Goal: Information Seeking & Learning: Learn about a topic

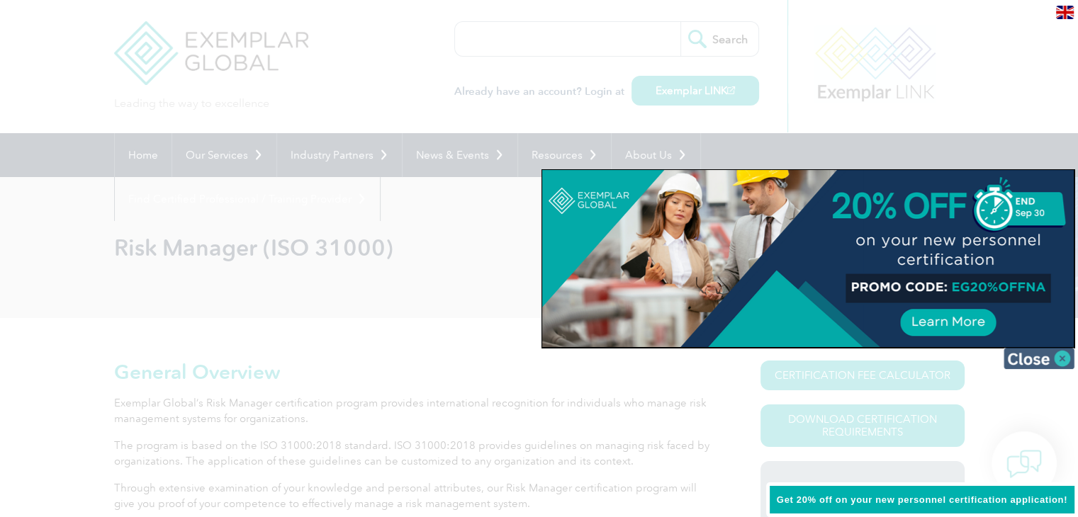
click at [1060, 356] on img at bounding box center [1038, 358] width 71 height 21
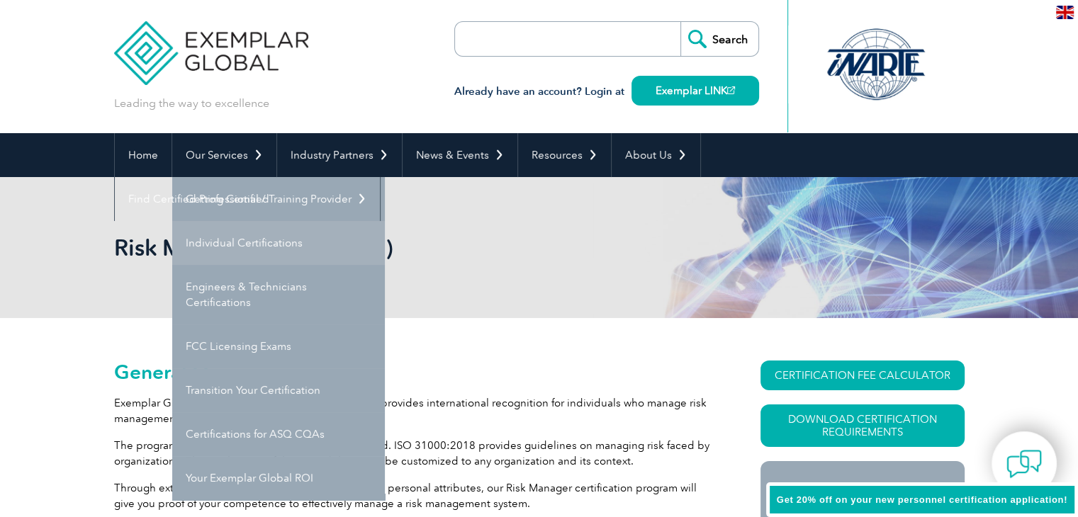
click at [246, 237] on link "Individual Certifications" at bounding box center [278, 243] width 213 height 44
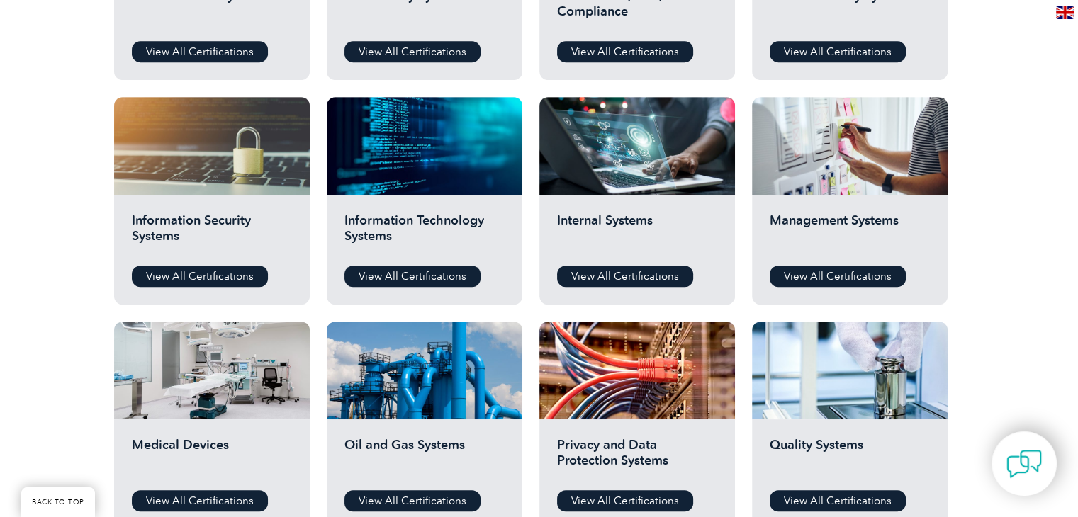
scroll to position [657, 0]
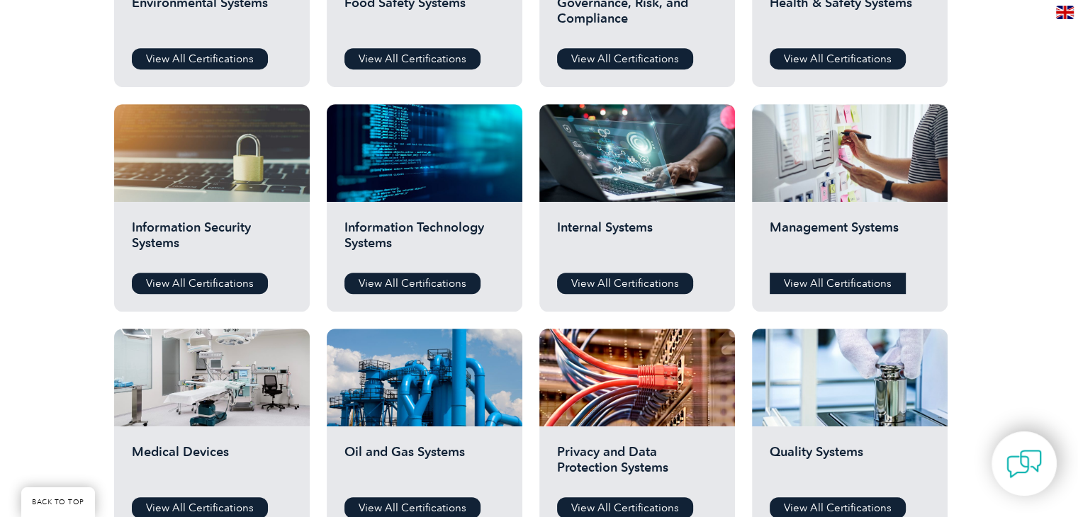
click at [869, 281] on link "View All Certifications" at bounding box center [837, 283] width 136 height 21
